Goal: Find specific page/section: Find specific page/section

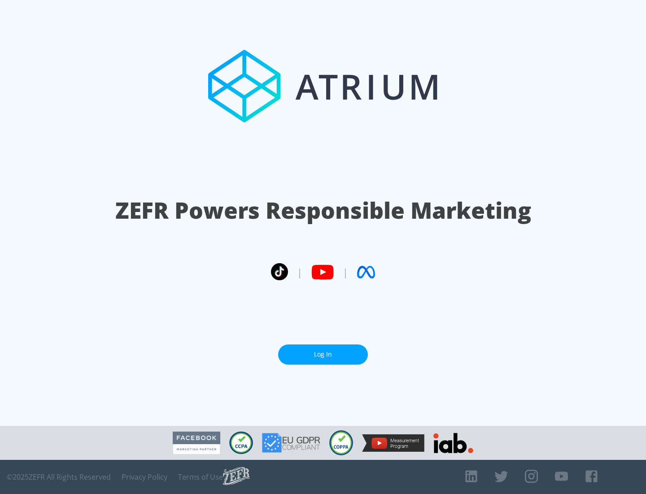
click at [323, 350] on link "Log In" at bounding box center [323, 354] width 90 height 20
